Goal: Transaction & Acquisition: Purchase product/service

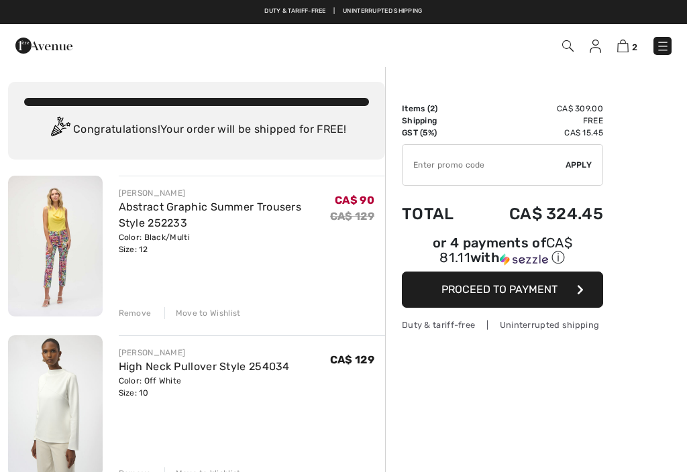
checkbox input "true"
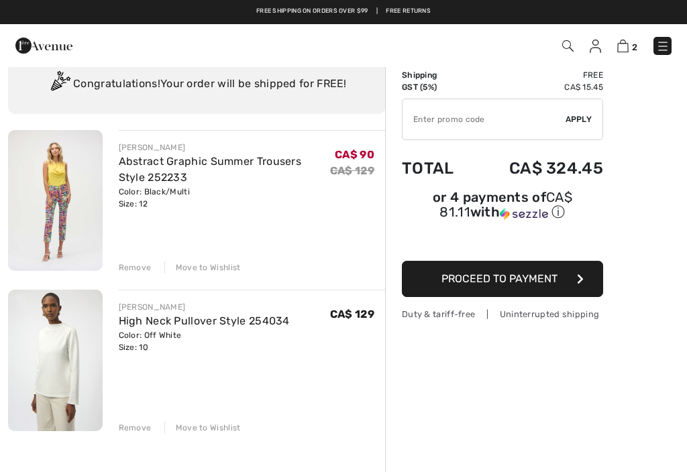
scroll to position [45, 0]
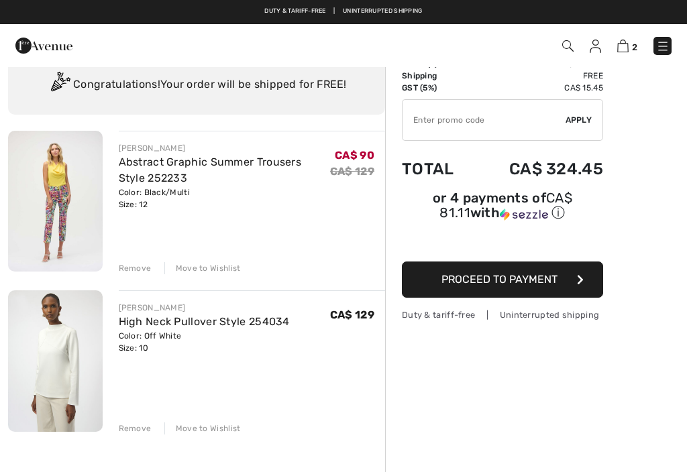
click at [155, 174] on link "Abstract Graphic Summer Trousers Style 252233" at bounding box center [210, 170] width 183 height 29
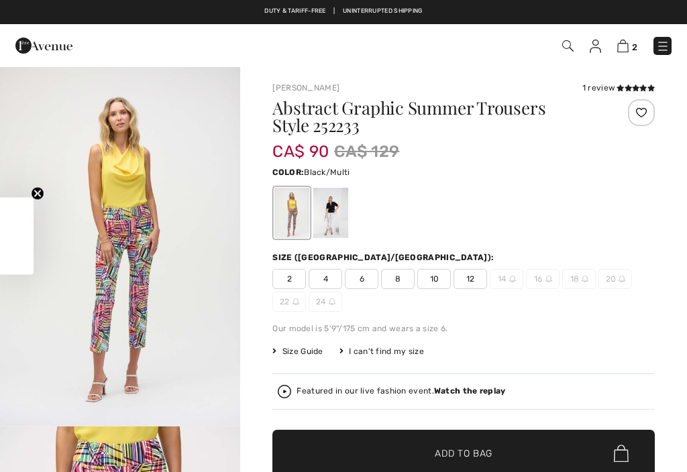
scroll to position [60, 0]
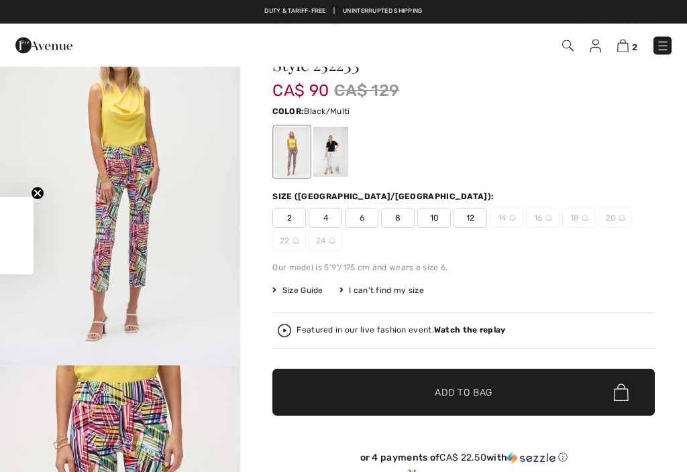
checkbox input "true"
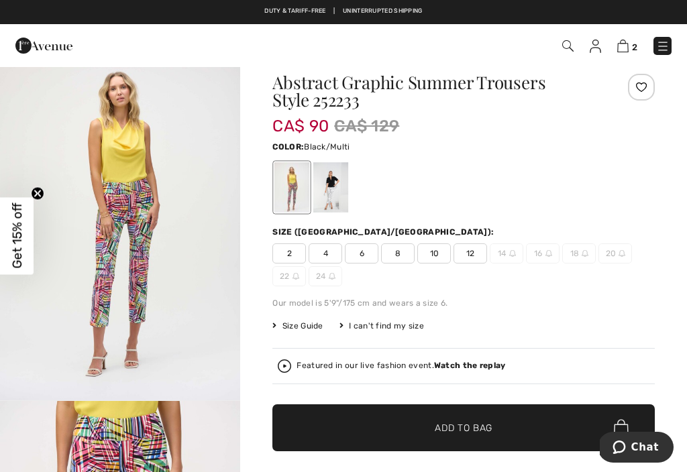
scroll to position [0, 0]
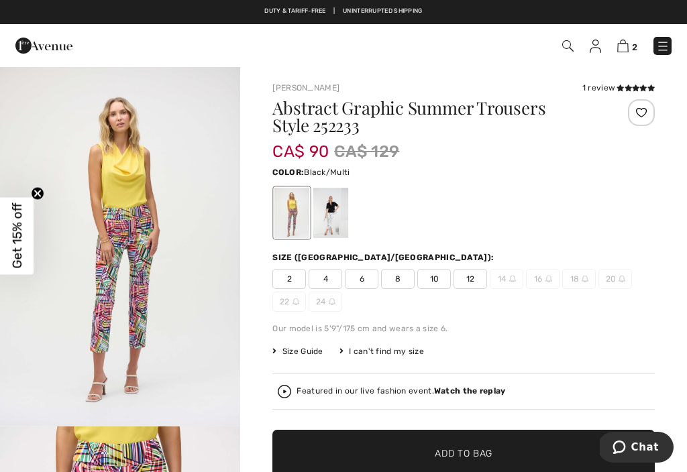
click at [627, 48] on img at bounding box center [622, 46] width 11 height 13
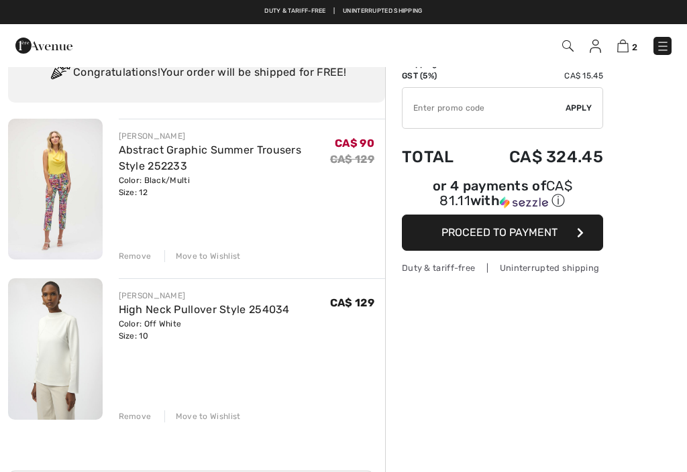
scroll to position [56, 0]
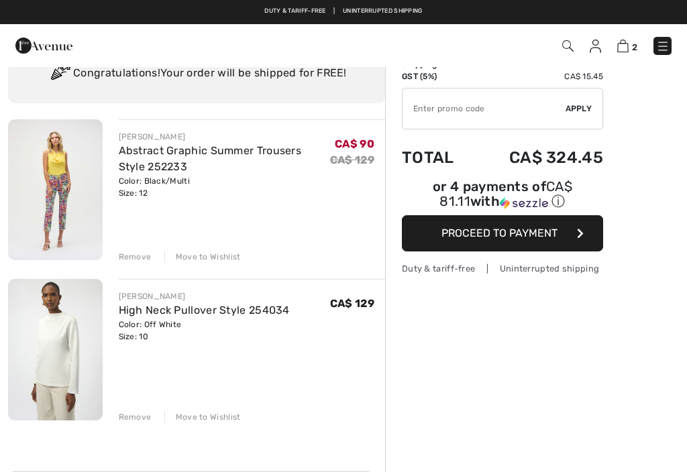
click at [209, 257] on div "Move to Wishlist" at bounding box center [202, 257] width 76 height 12
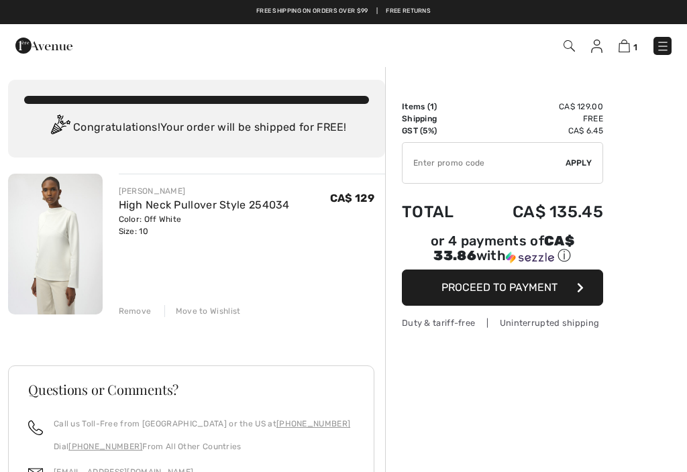
scroll to position [0, 0]
